Goal: Book appointment/travel/reservation

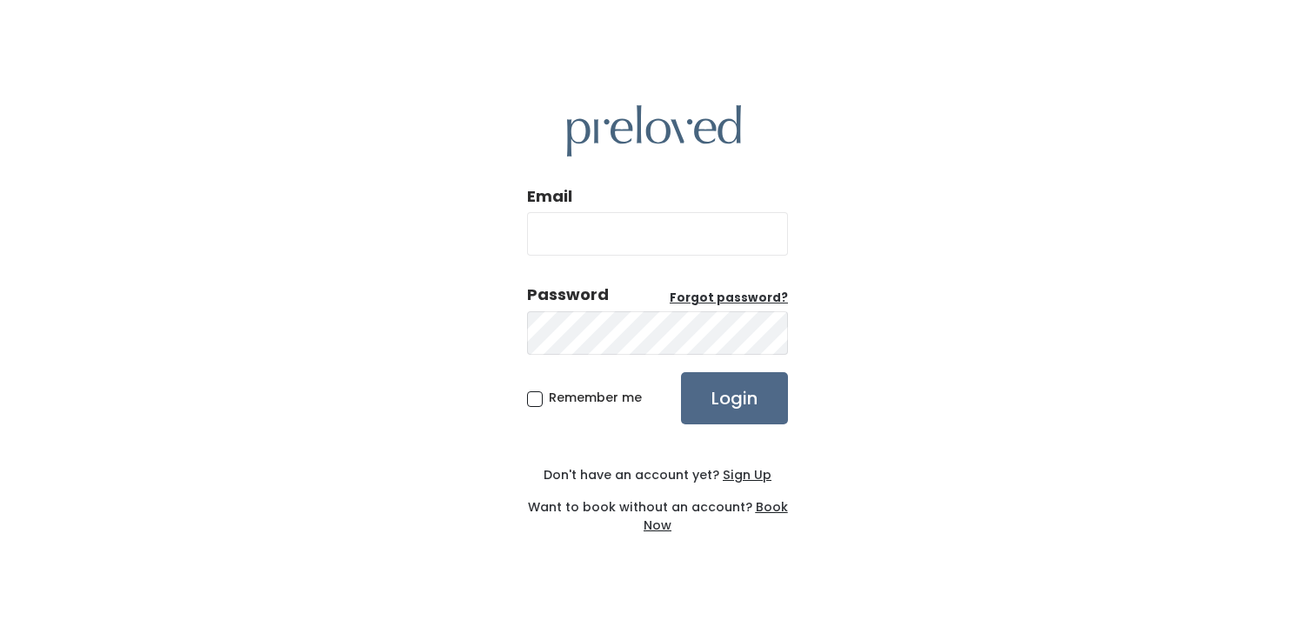
type input "jennijensen@gmail.com"
click at [671, 225] on input "jennijensen@gmail.com" at bounding box center [657, 233] width 261 height 43
click at [725, 407] on input "Login" at bounding box center [734, 398] width 107 height 52
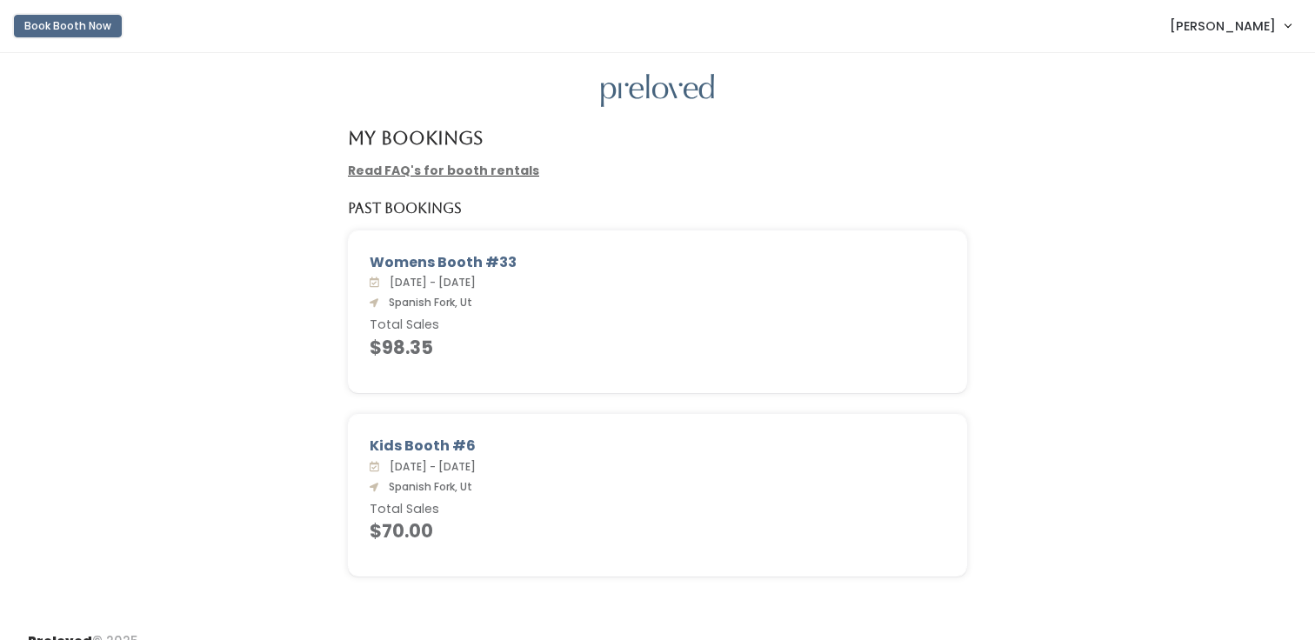
click at [79, 24] on button "Book Booth Now" at bounding box center [68, 26] width 108 height 23
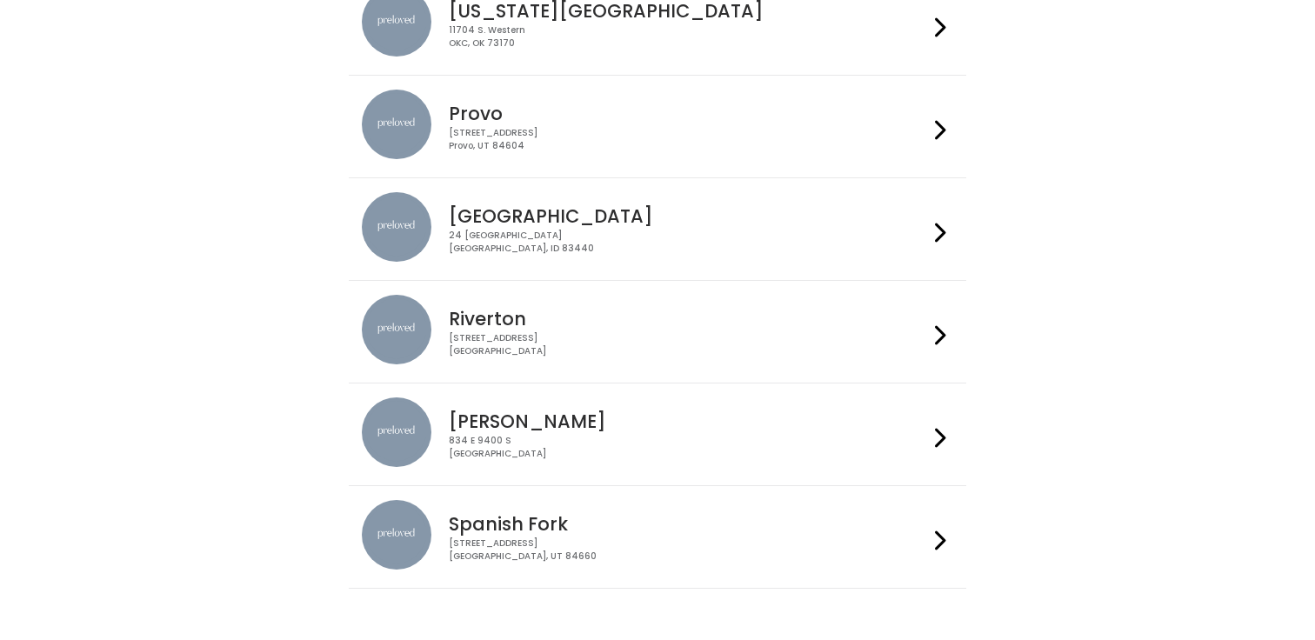
scroll to position [533, 0]
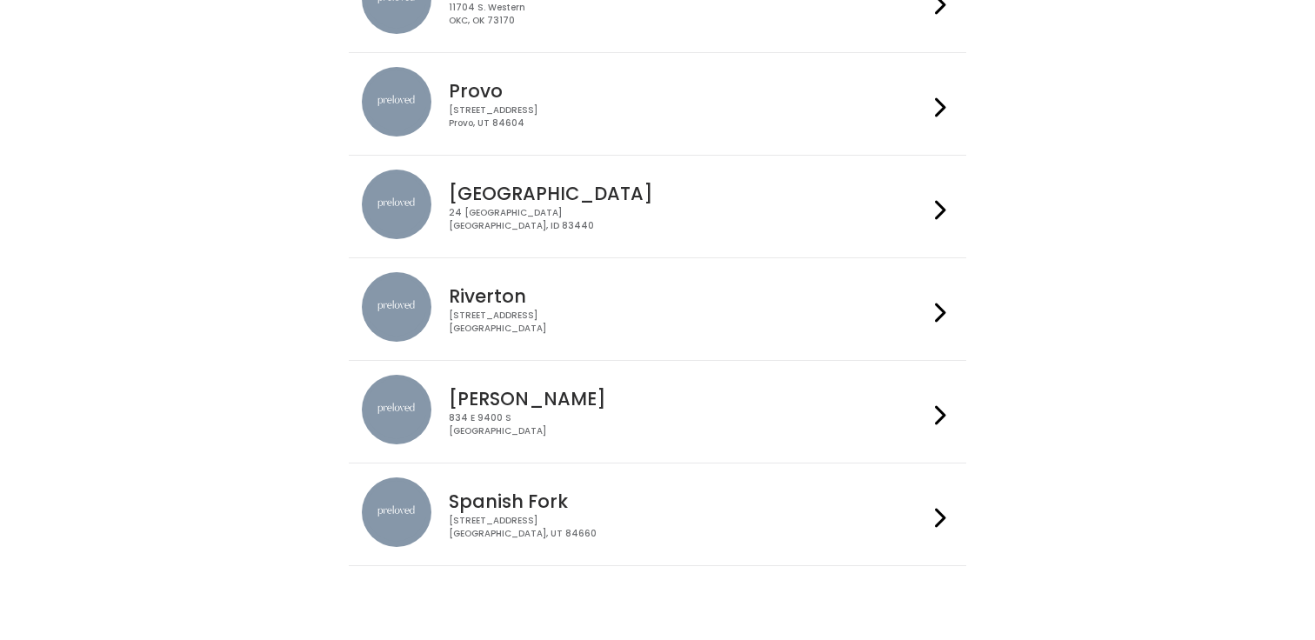
click at [942, 526] on icon at bounding box center [940, 517] width 11 height 25
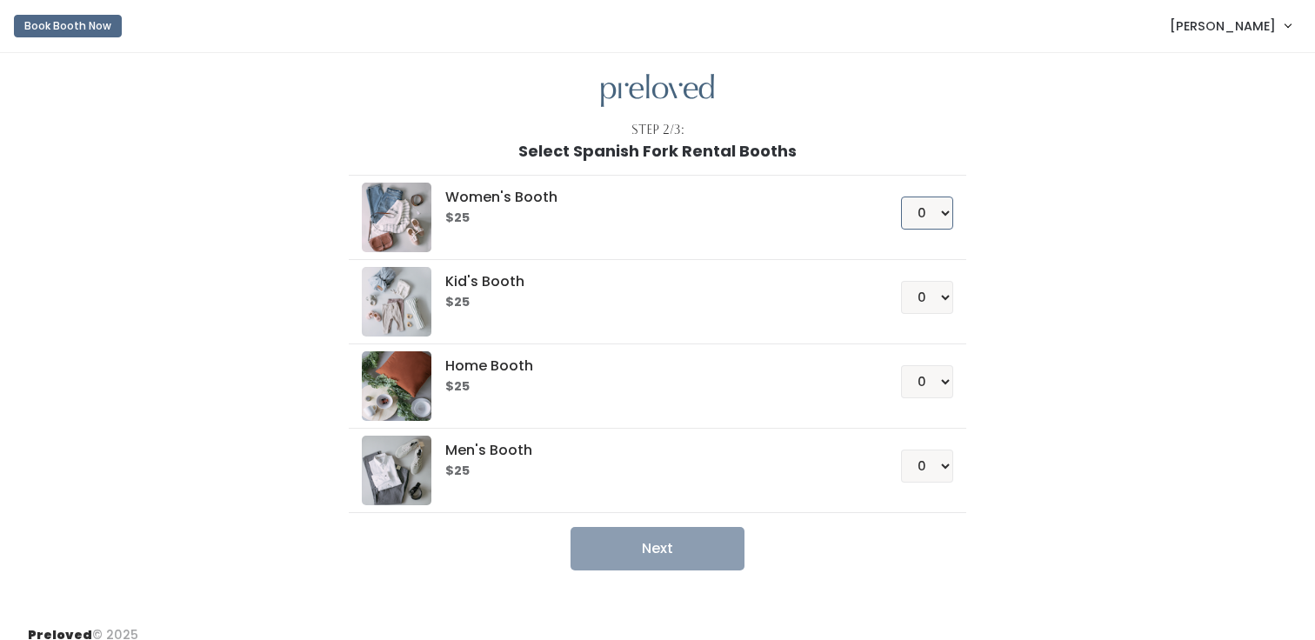
click at [936, 215] on select "0 1 2 3 4" at bounding box center [927, 212] width 52 height 33
select select "1"
click at [901, 196] on select "0 1 2 3 4" at bounding box center [927, 212] width 52 height 33
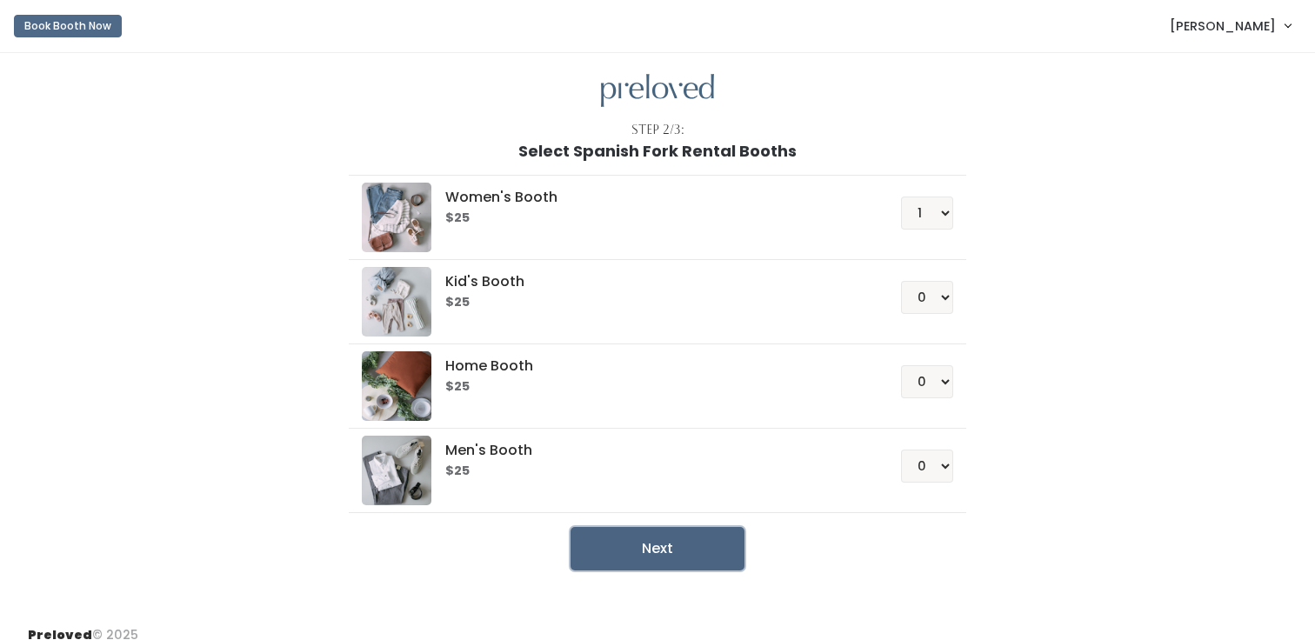
click at [657, 557] on button "Next" at bounding box center [657, 548] width 174 height 43
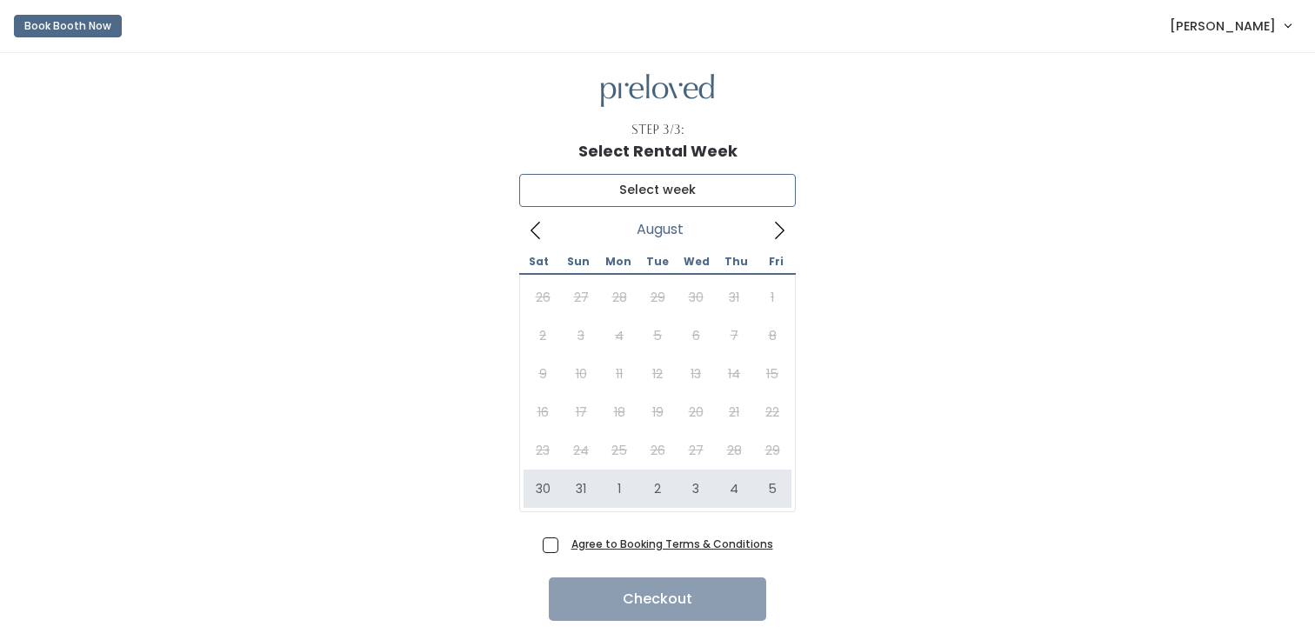
type input "August 30 to September 5"
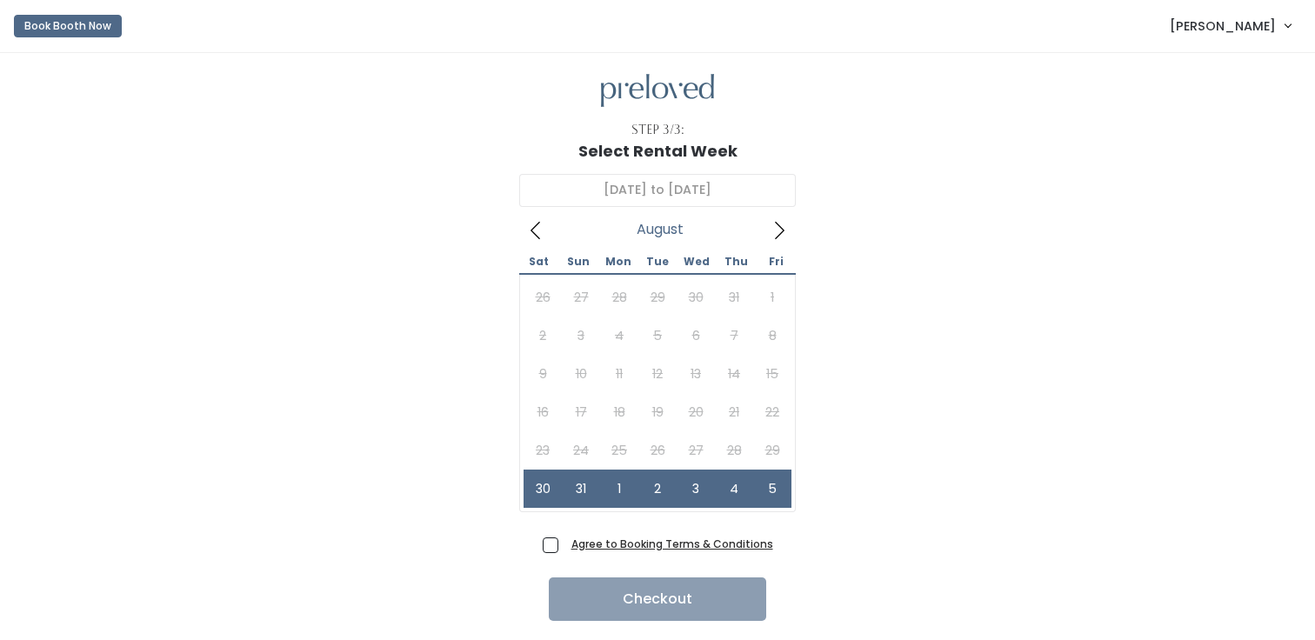
click at [560, 552] on label "Agree to Booking Terms & Conditions" at bounding box center [658, 544] width 230 height 18
click at [564, 546] on input "Agree to Booking Terms & Conditions" at bounding box center [569, 540] width 11 height 11
checkbox input "true"
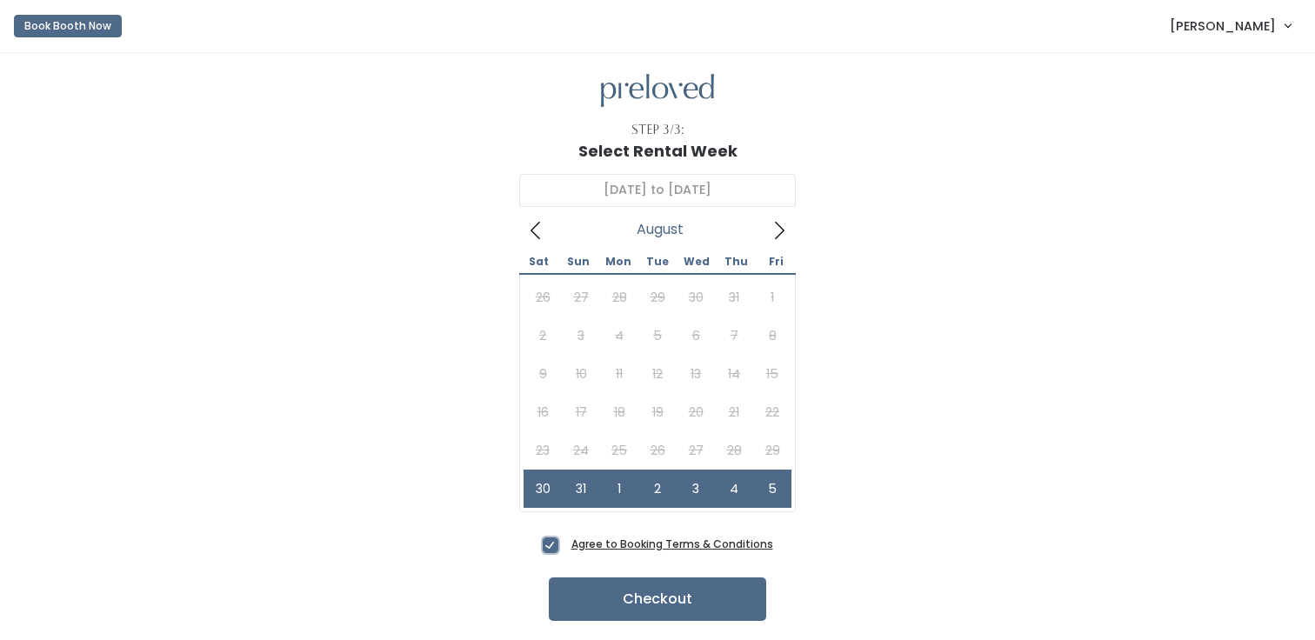
click at [782, 234] on icon at bounding box center [778, 230] width 19 height 19
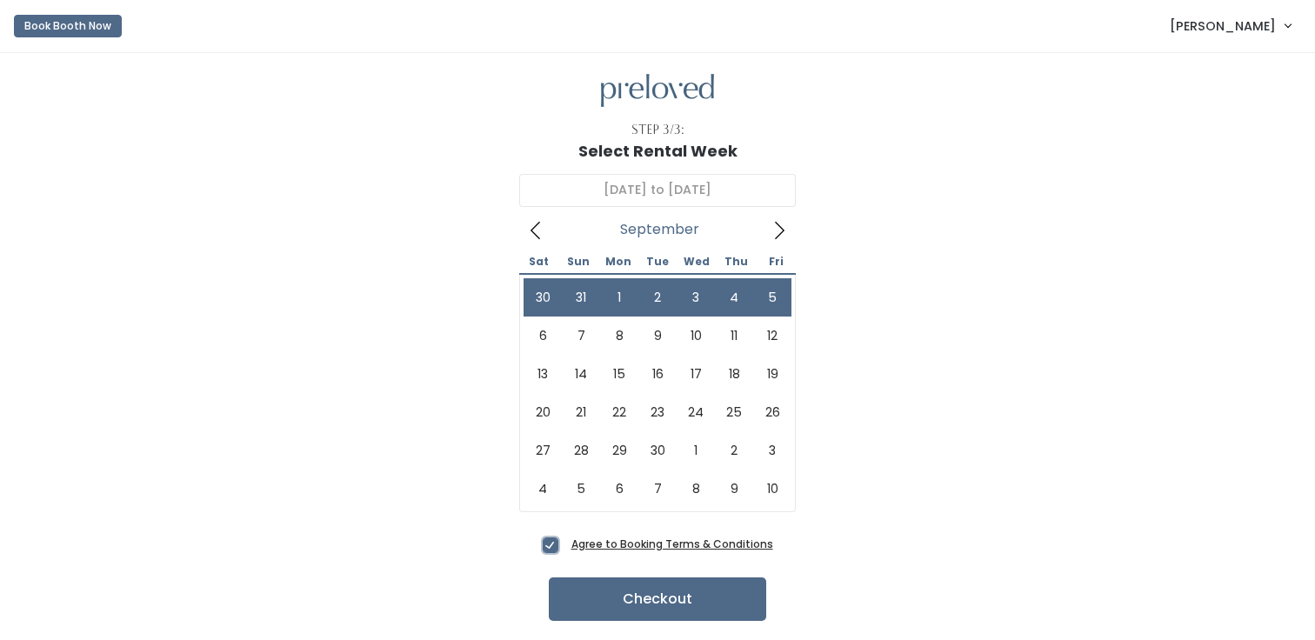
click at [527, 223] on icon at bounding box center [535, 230] width 19 height 19
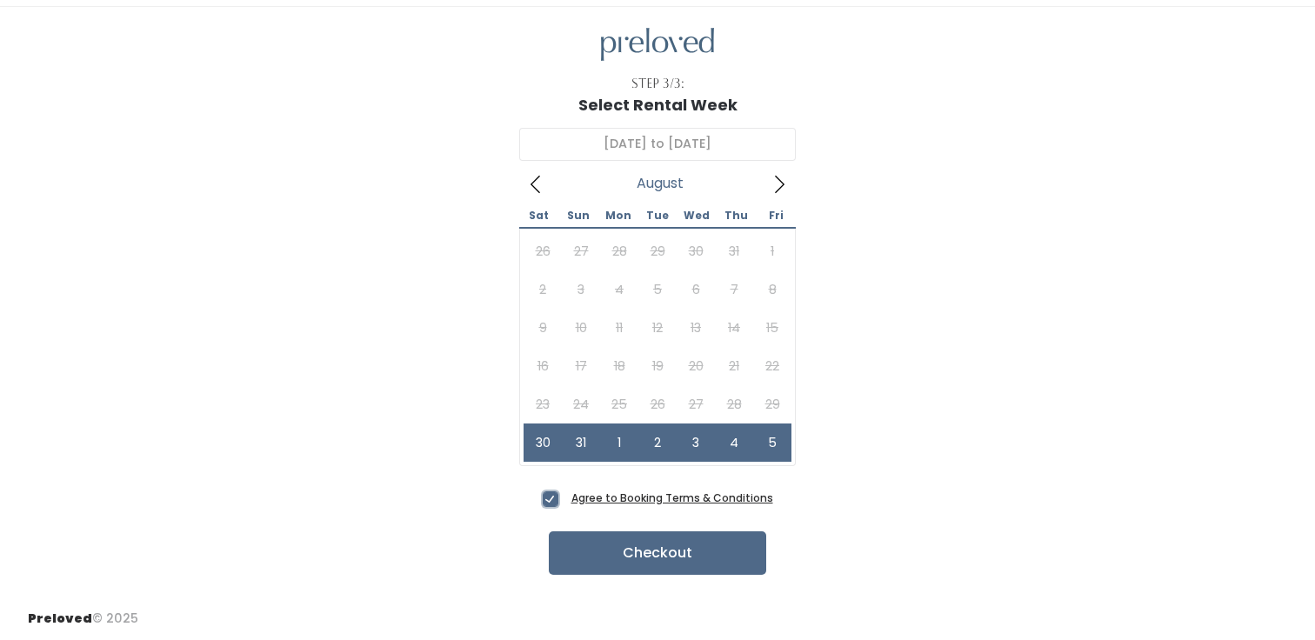
scroll to position [48, 0]
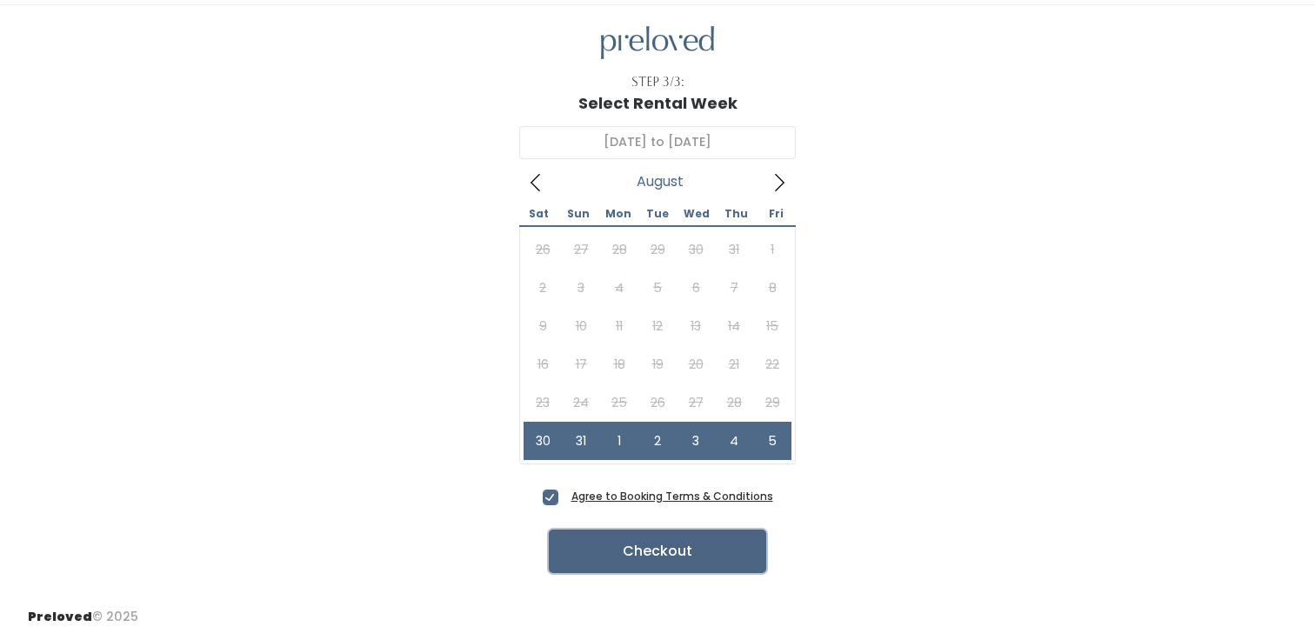
click at [676, 560] on button "Checkout" at bounding box center [657, 551] width 217 height 43
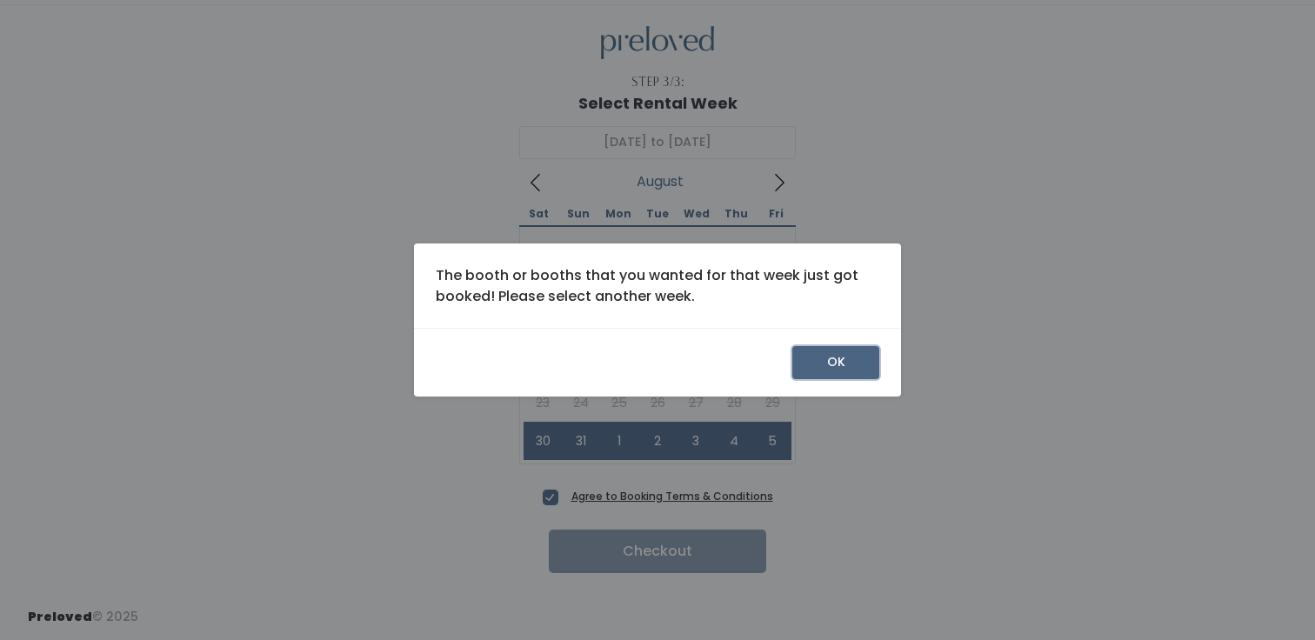
click at [823, 371] on button "OK" at bounding box center [835, 362] width 87 height 33
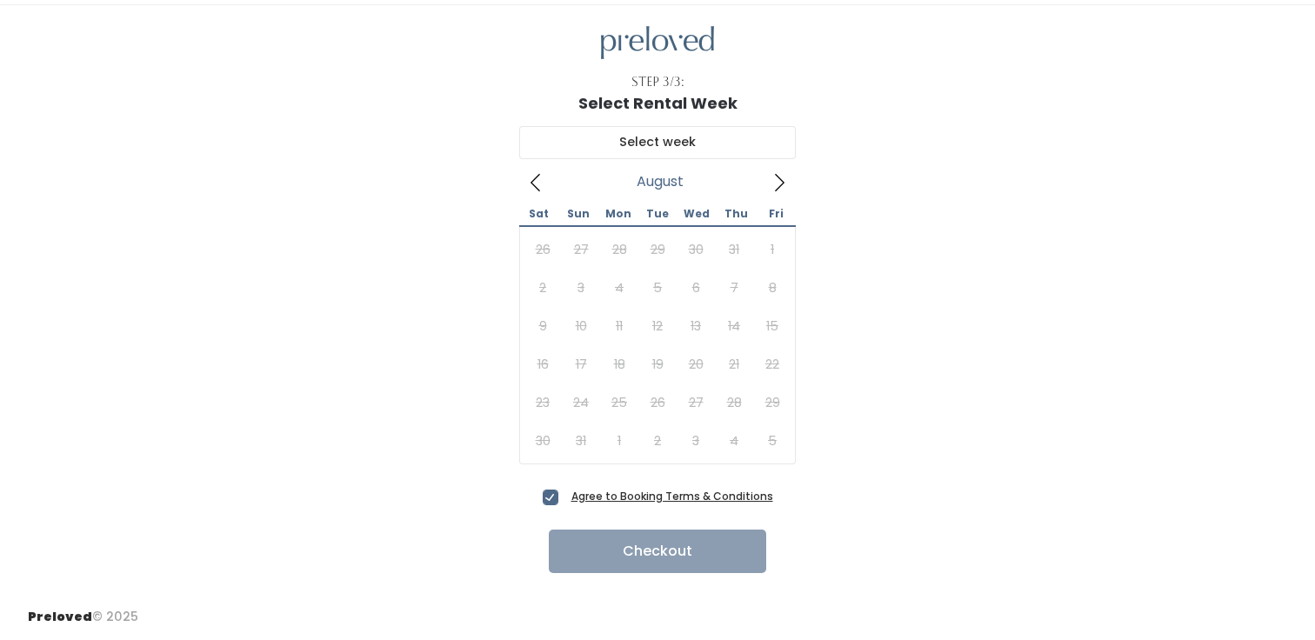
click at [530, 183] on icon at bounding box center [535, 182] width 19 height 19
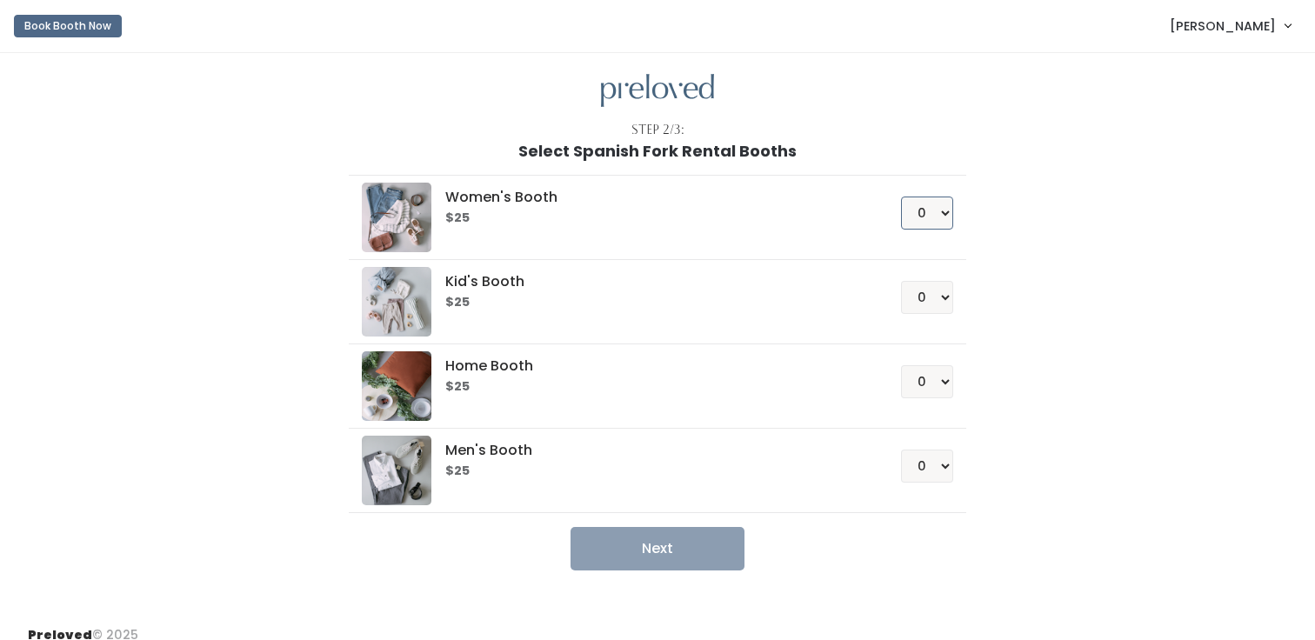
click at [921, 216] on select "0 1 2 3 4" at bounding box center [927, 212] width 52 height 33
select select "1"
click at [901, 196] on select "0 1 2 3 4" at bounding box center [927, 212] width 52 height 33
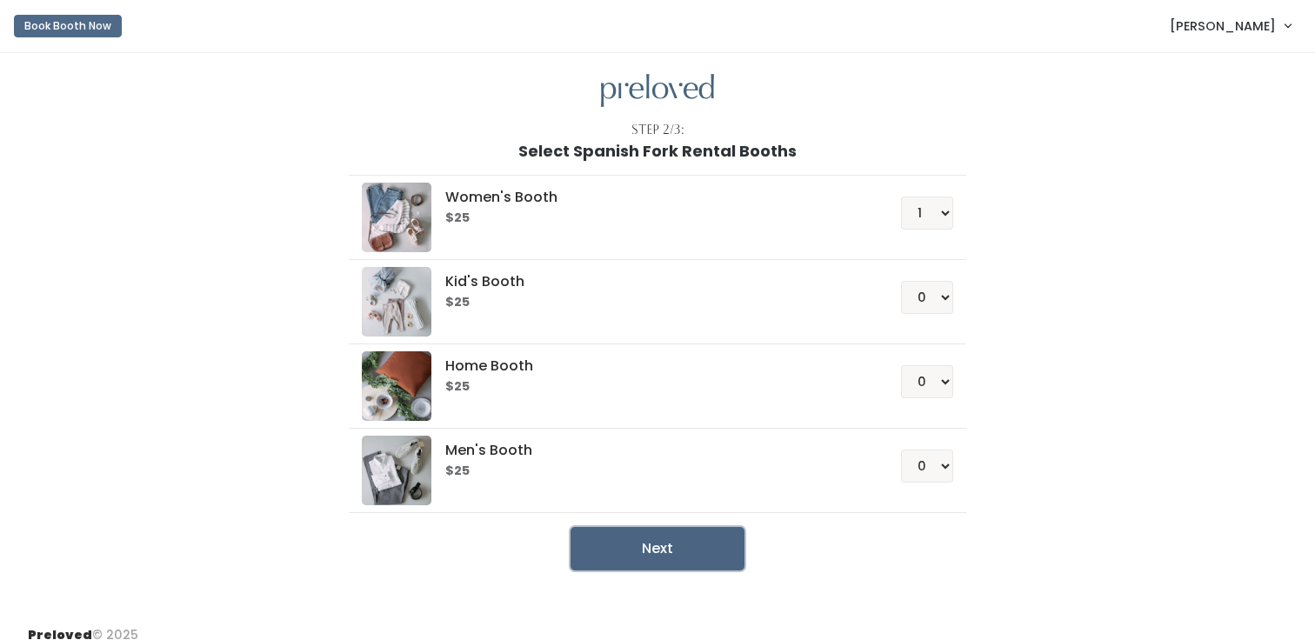
click at [682, 550] on button "Next" at bounding box center [657, 548] width 174 height 43
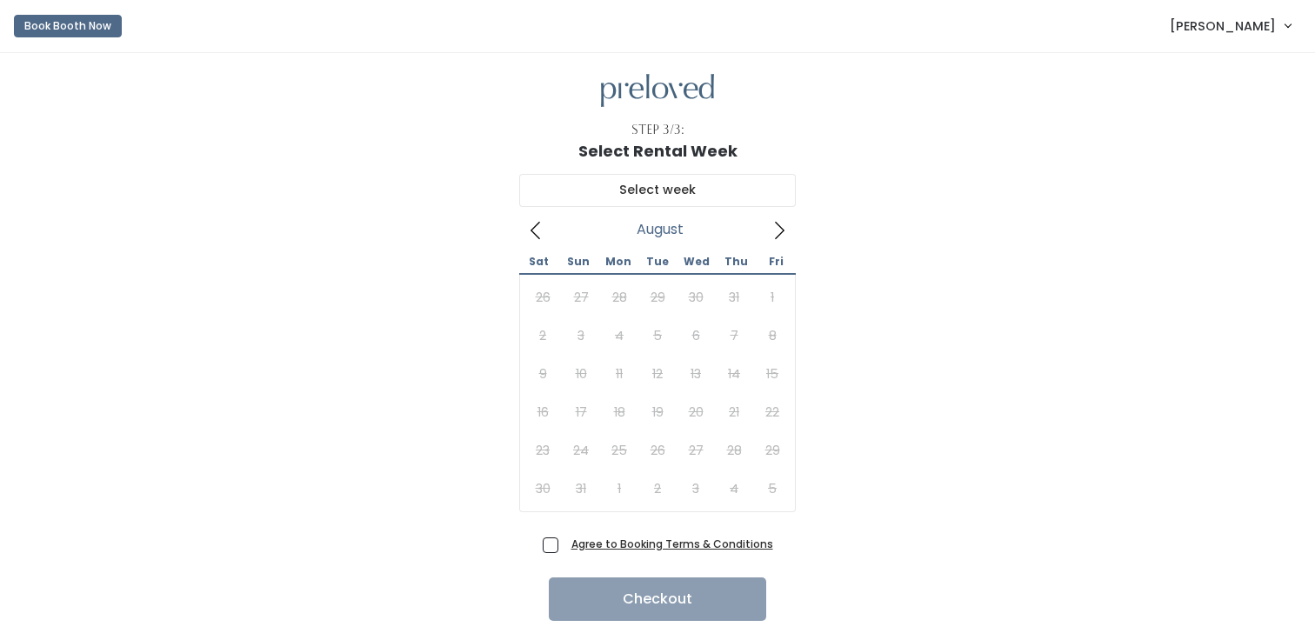
click at [682, 550] on u "Agree to Booking Terms & Conditions" at bounding box center [672, 543] width 202 height 15
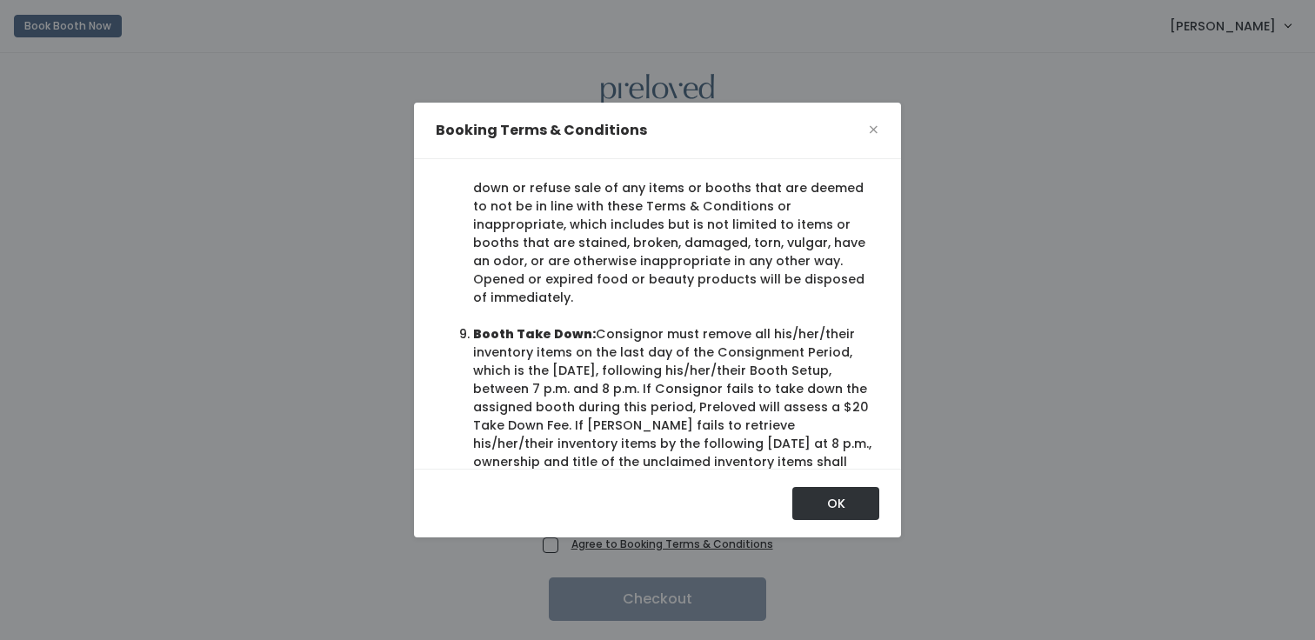
scroll to position [1612, 0]
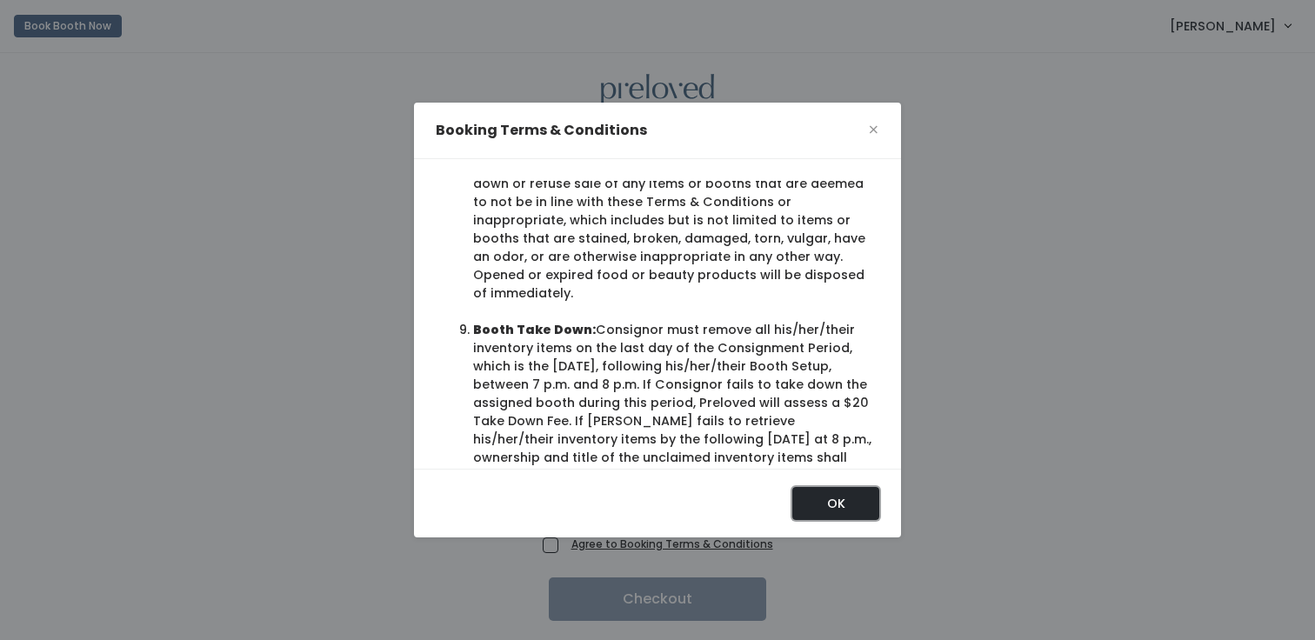
click at [834, 504] on button "OK" at bounding box center [835, 503] width 87 height 33
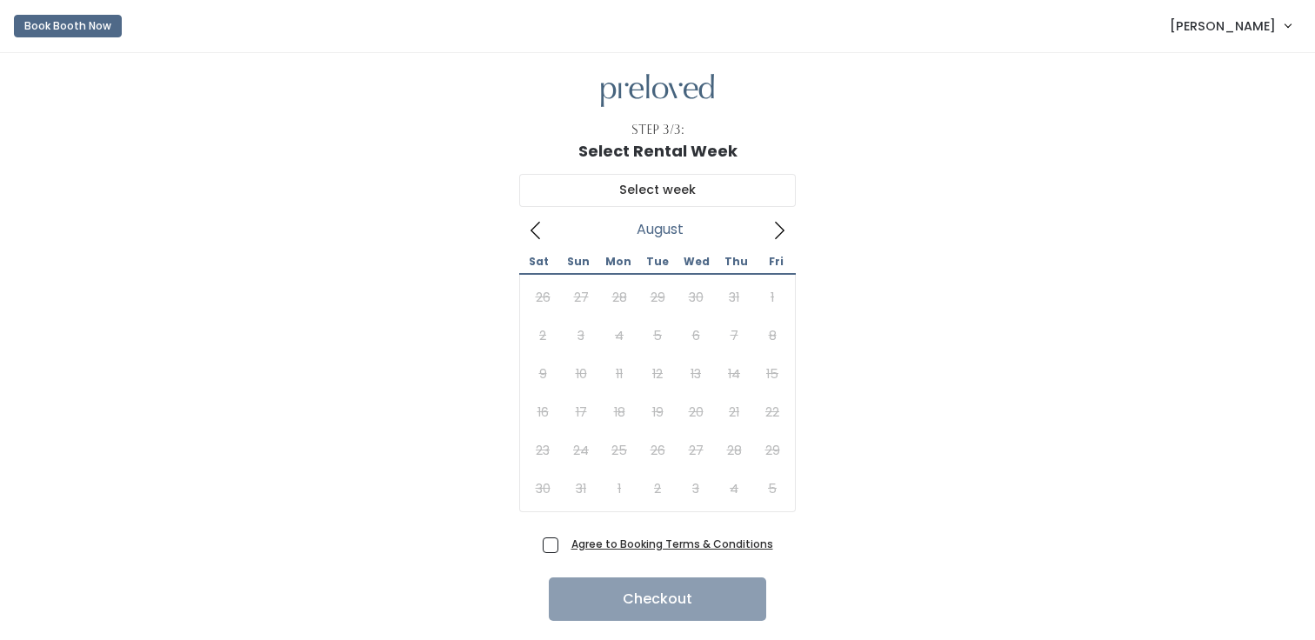
click at [564, 548] on span "Agree to Booking Terms & Conditions" at bounding box center [668, 543] width 209 height 17
click at [564, 546] on input "Agree to Booking Terms & Conditions" at bounding box center [569, 540] width 11 height 11
checkbox input "true"
click at [781, 230] on icon at bounding box center [778, 230] width 19 height 19
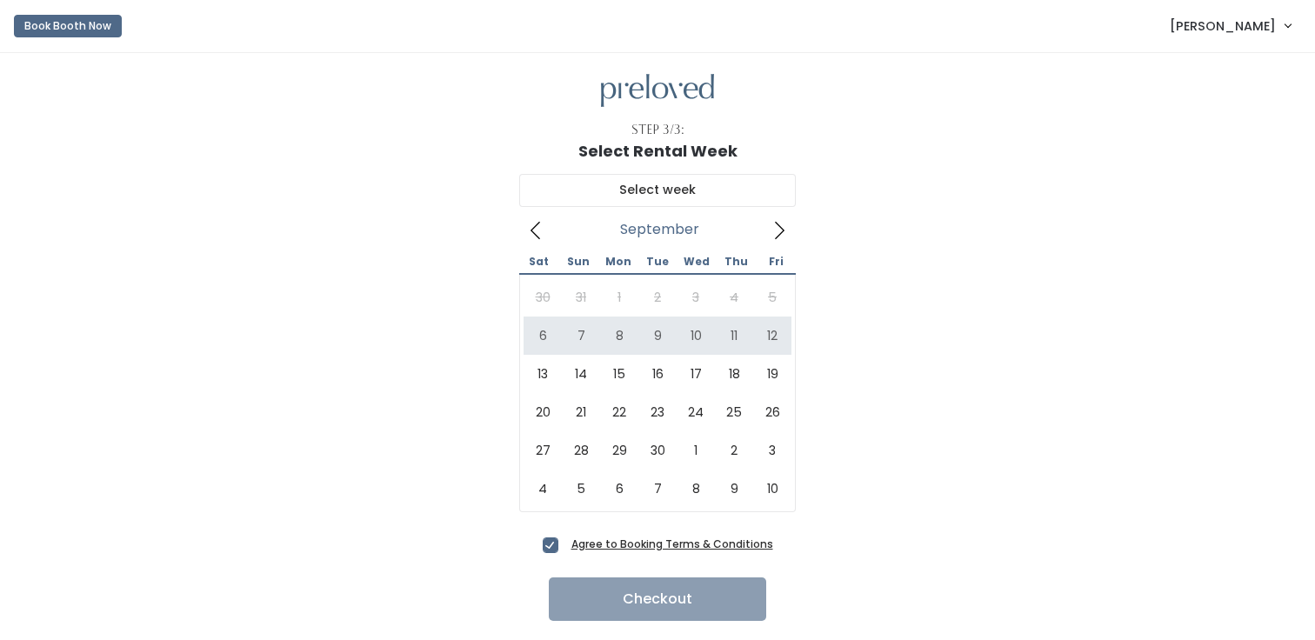
click at [854, 183] on div "September 2025 Sat Sun Mon Tue Wed Thu Fri 30 31 1 2 3 4 5 6 7 8 9 10 11 12 13 …" at bounding box center [657, 345] width 1259 height 371
